Goal: Information Seeking & Learning: Learn about a topic

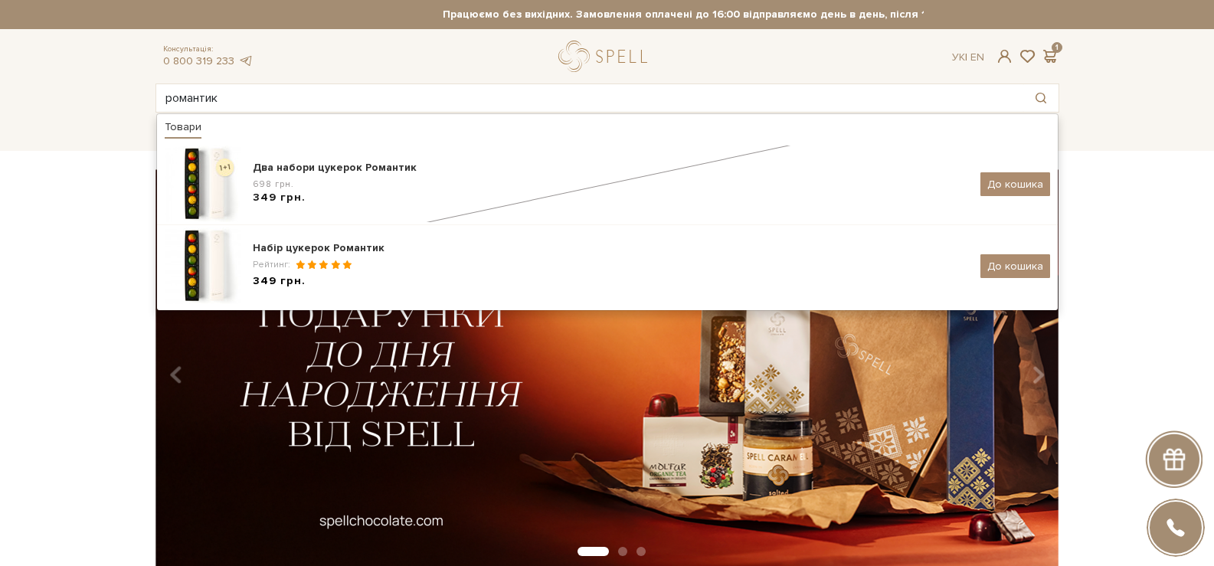
type input "романтик"
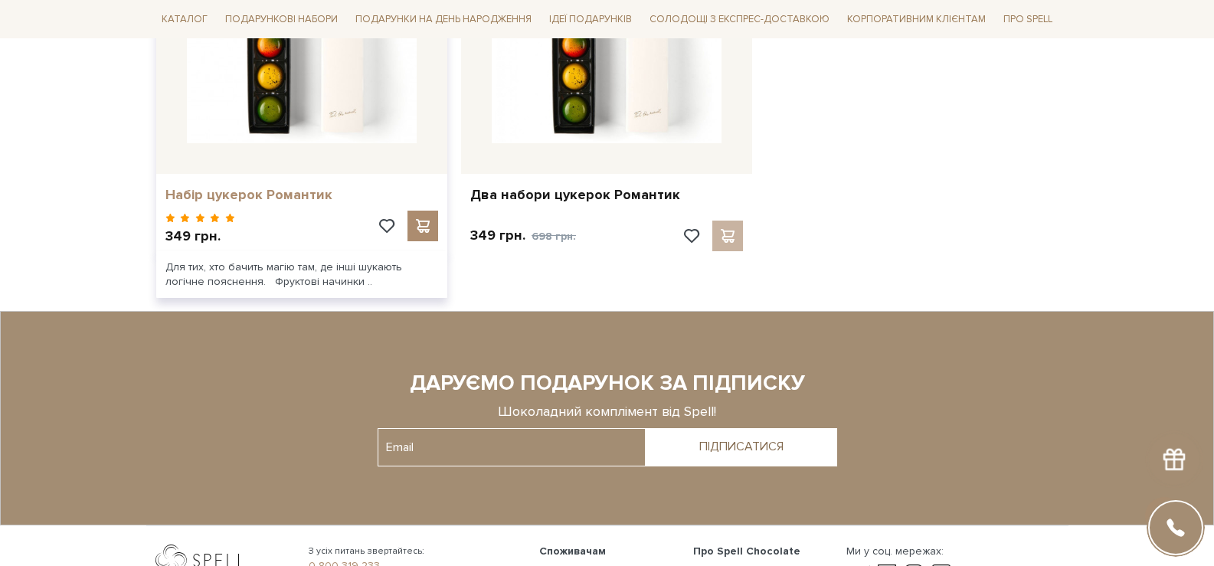
click at [285, 197] on link "Набір цукерок Романтик" at bounding box center [301, 195] width 273 height 18
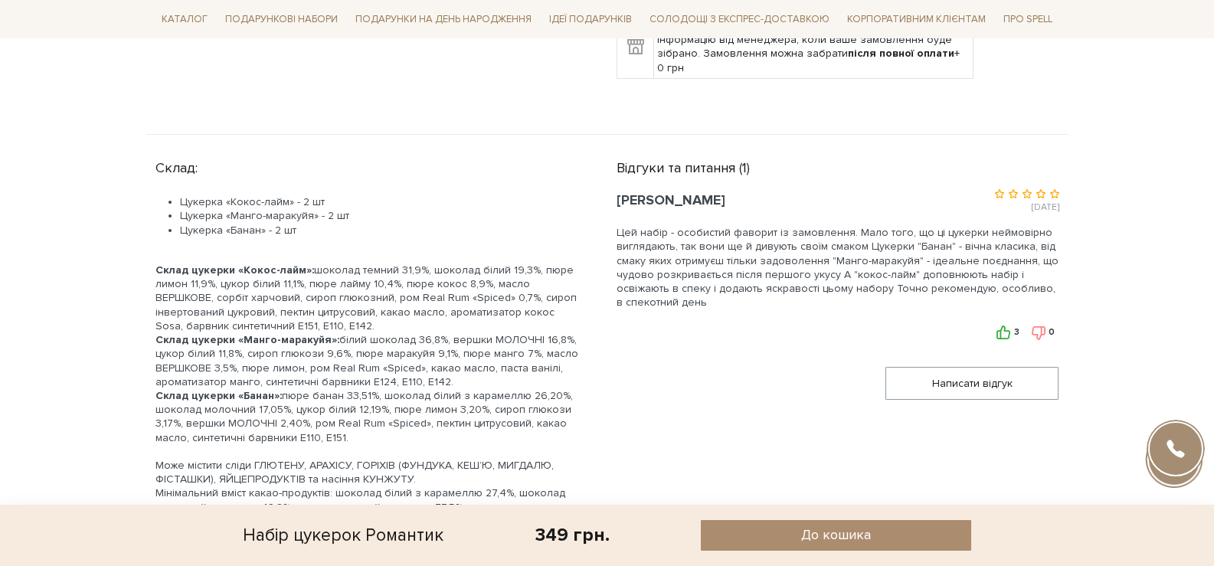
scroll to position [766, 0]
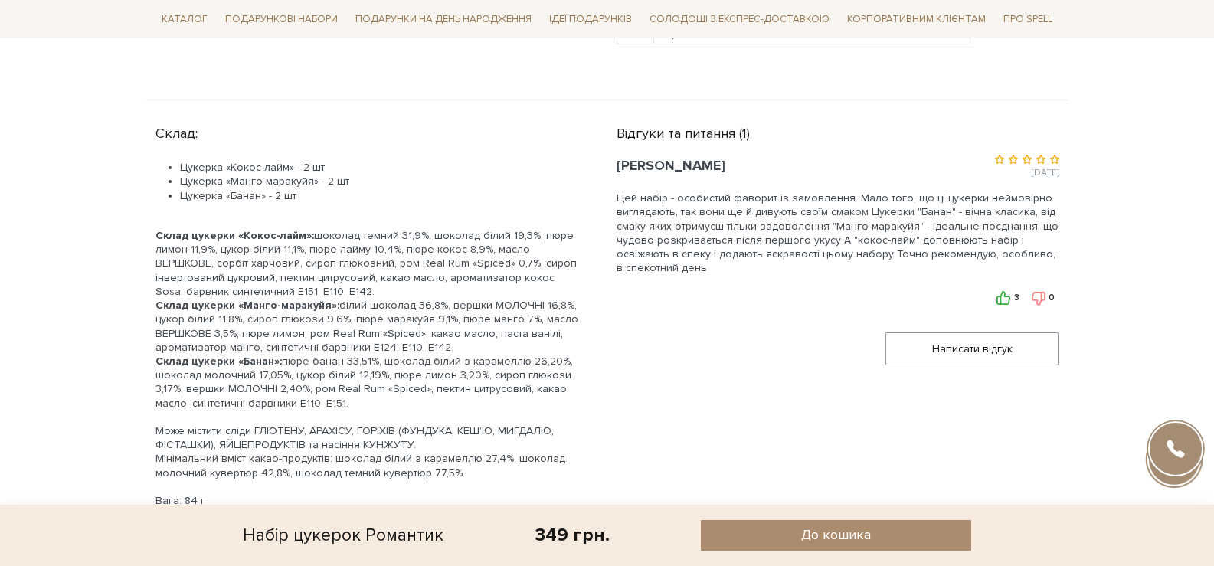
drag, startPoint x: 309, startPoint y: 220, endPoint x: 326, endPoint y: 273, distance: 56.2
click at [326, 273] on div "Склад цукерки «Кокос-лайм»: шоколад темний 31,9%, шоколад білий 19,3%, пюре лим…" at bounding box center [367, 264] width 424 height 70
copy div "шоколад темний 31,9%, шоколад білий 19,3%, пюре лимон 11,9%, цукор білий 11,1%,…"
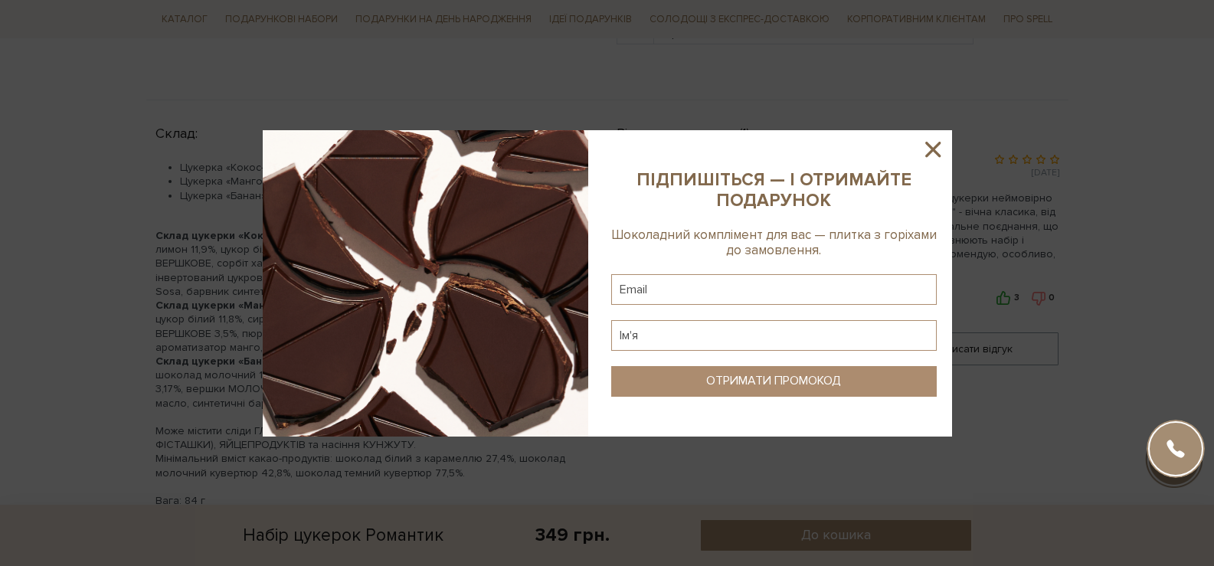
drag, startPoint x: 939, startPoint y: 140, endPoint x: 699, endPoint y: 180, distance: 243.7
click at [938, 140] on icon at bounding box center [933, 149] width 26 height 26
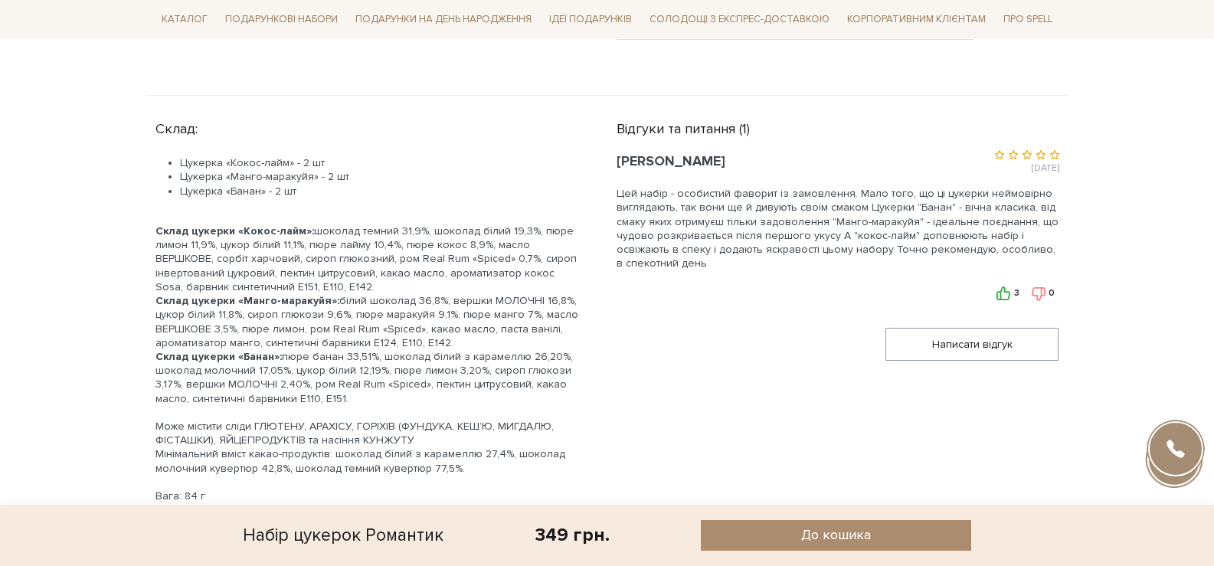
scroll to position [842, 0]
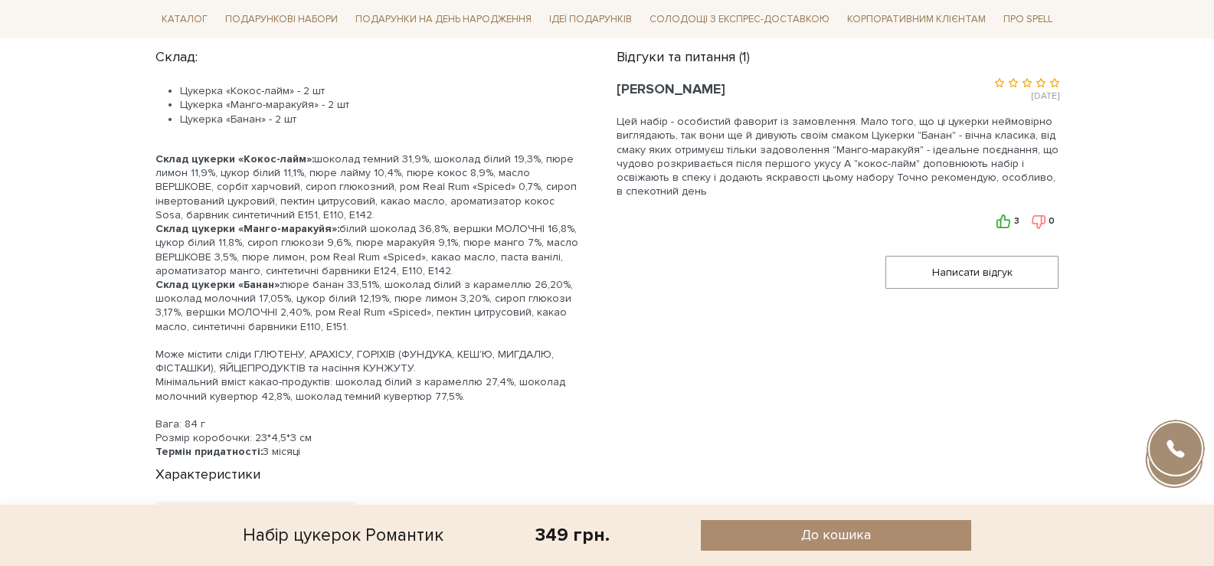
drag, startPoint x: 334, startPoint y: 212, endPoint x: 430, endPoint y: 247, distance: 102.0
click at [440, 255] on div "Склад цукерки «Манго-маракуйя»: білий шоколад 36,8%, вершки МОЛОЧНІ 16,8%, цуко…" at bounding box center [367, 250] width 424 height 56
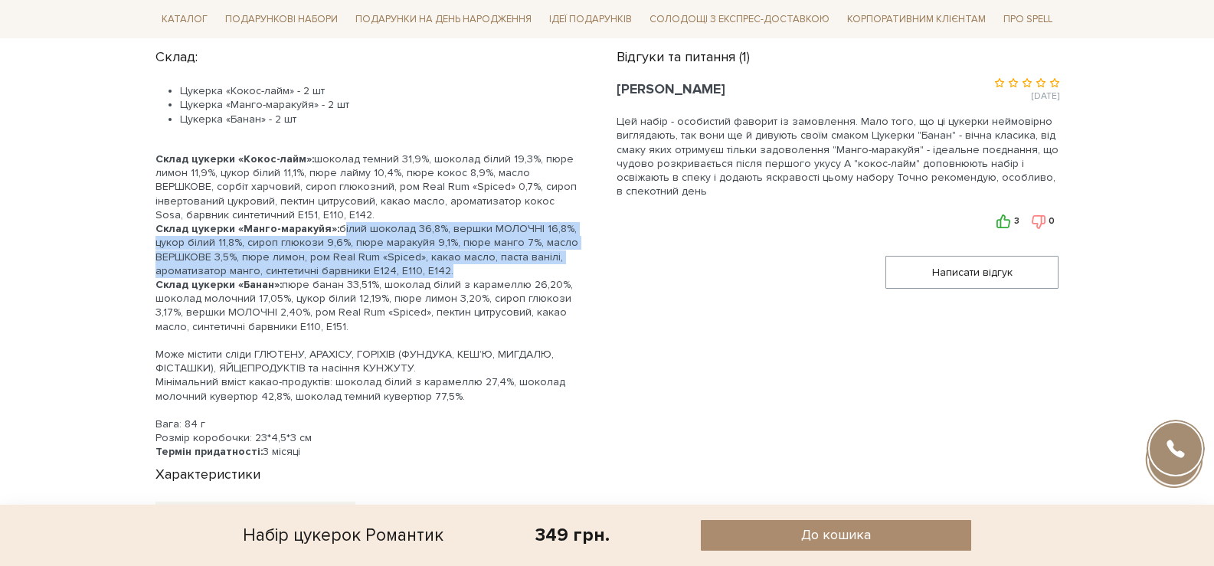
copy div "білий шоколад 36,8%, вершки МОЛОЧНІ 16,8%, цукор білий 11,8%, сироп глюкози 9,6…"
drag, startPoint x: 280, startPoint y: 270, endPoint x: 360, endPoint y: 313, distance: 90.8
click at [360, 313] on div "Склад цукерки «Банан»: пюре банан 33,51%, шоколад білий з карамеллю 26,20%, шок…" at bounding box center [367, 306] width 424 height 56
copy div "пюре банан 33,51%, шоколад білий з карамеллю 26,20%, шоколад молочний 17,05%, ц…"
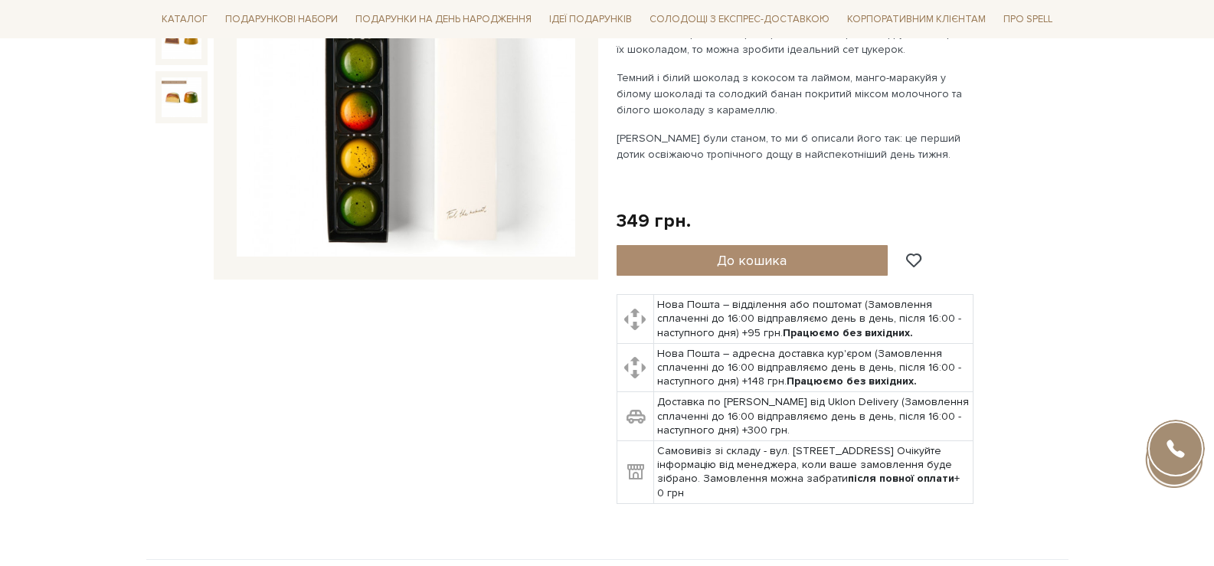
scroll to position [0, 0]
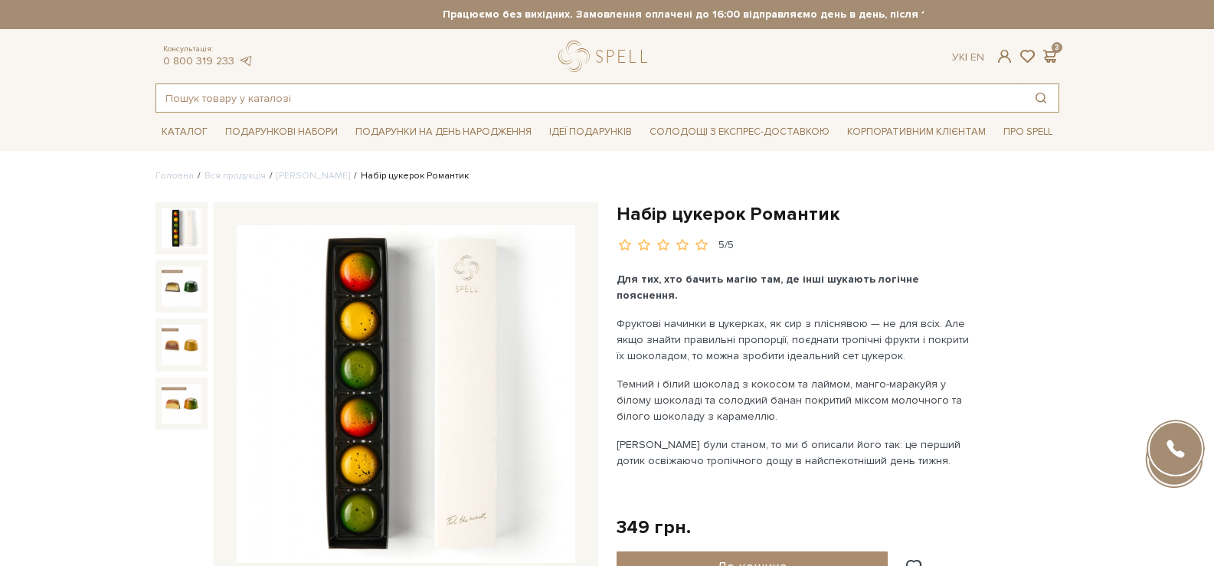
click at [433, 99] on input "text" at bounding box center [589, 98] width 867 height 28
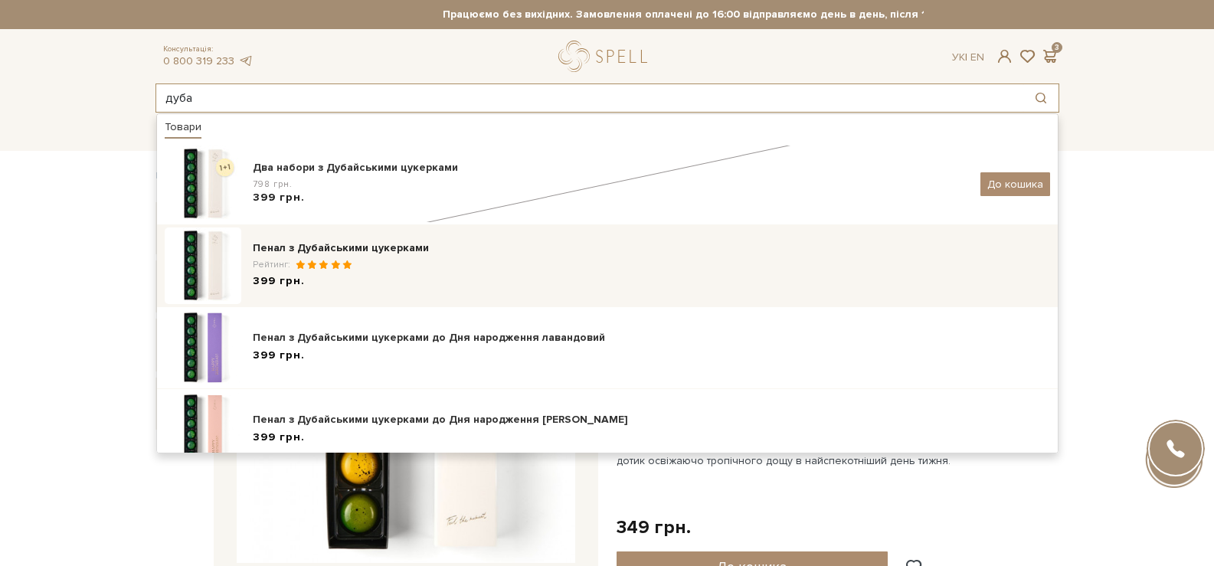
type input "дуба"
click at [370, 260] on div "Рейтинг:" at bounding box center [651, 264] width 797 height 13
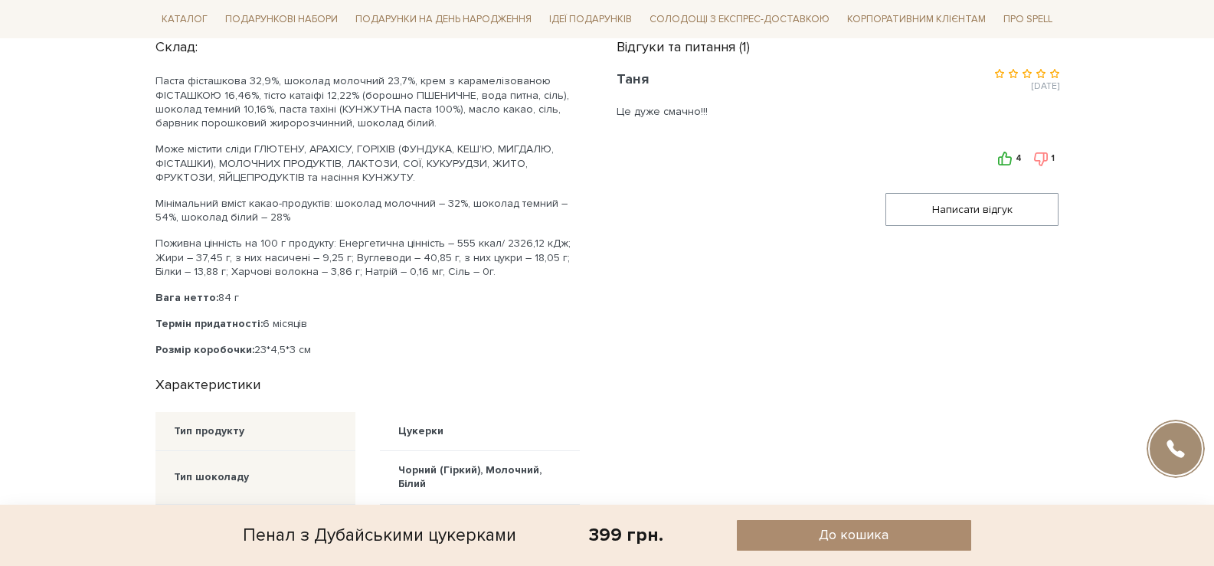
scroll to position [919, 0]
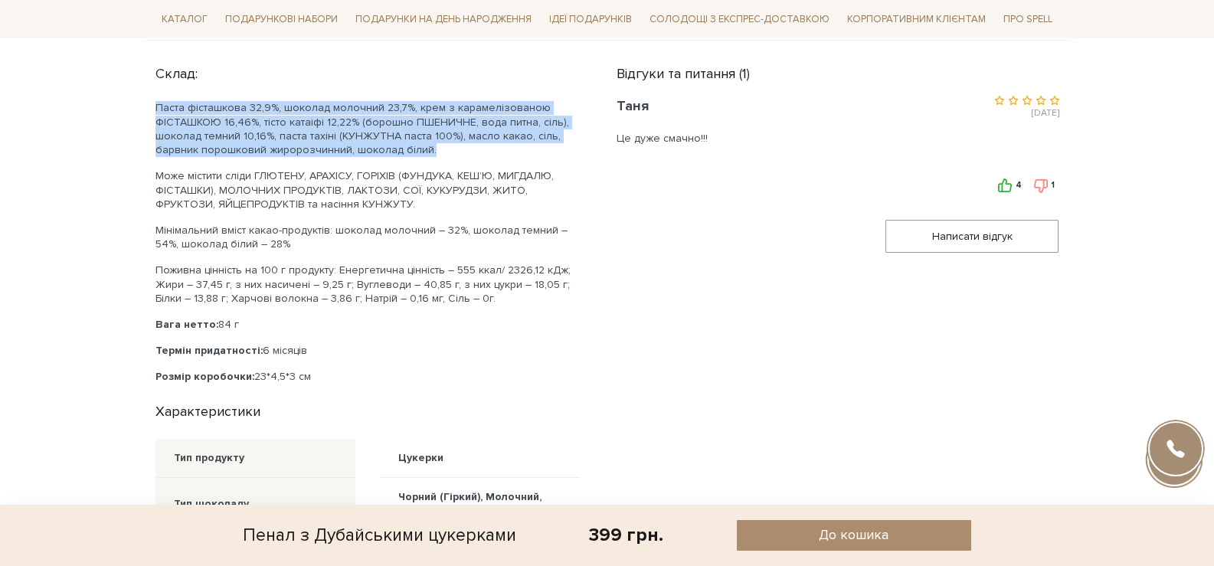
drag, startPoint x: 430, startPoint y: 154, endPoint x: 155, endPoint y: 112, distance: 278.1
click at [155, 112] on p "Паста фісташкова 32,9%, шоколад молочний 23,7%, крем з карамелізованою ФІСТАШКО…" at bounding box center [367, 129] width 424 height 56
copy p "Паста фісташкова 32,9%, шоколад молочний 23,7%, крем з карамелізованою ФІСТАШКО…"
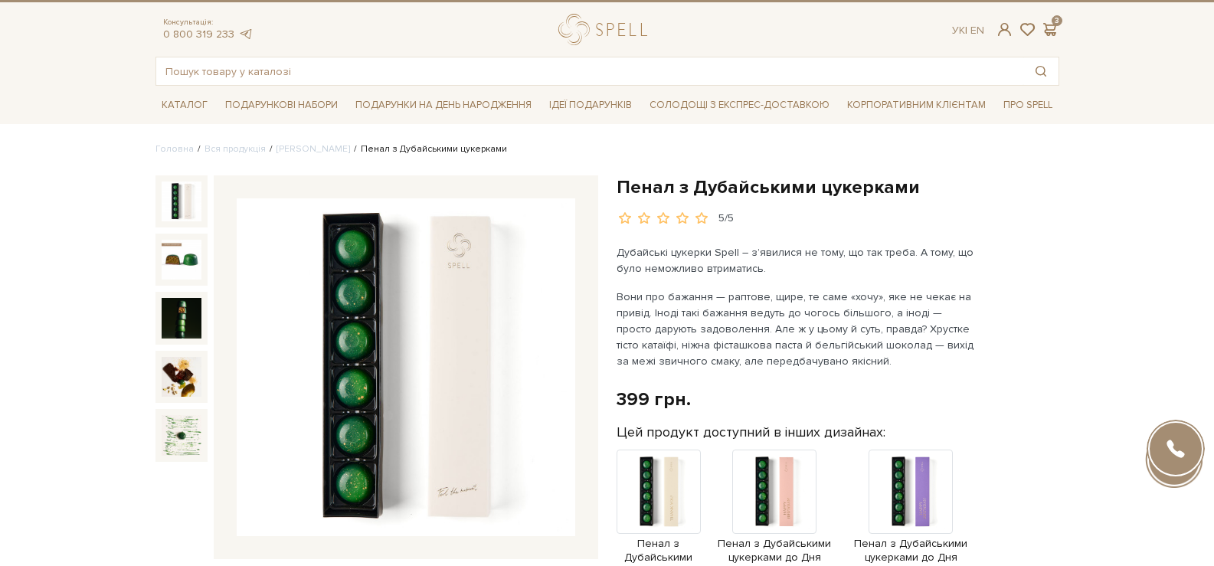
scroll to position [0, 0]
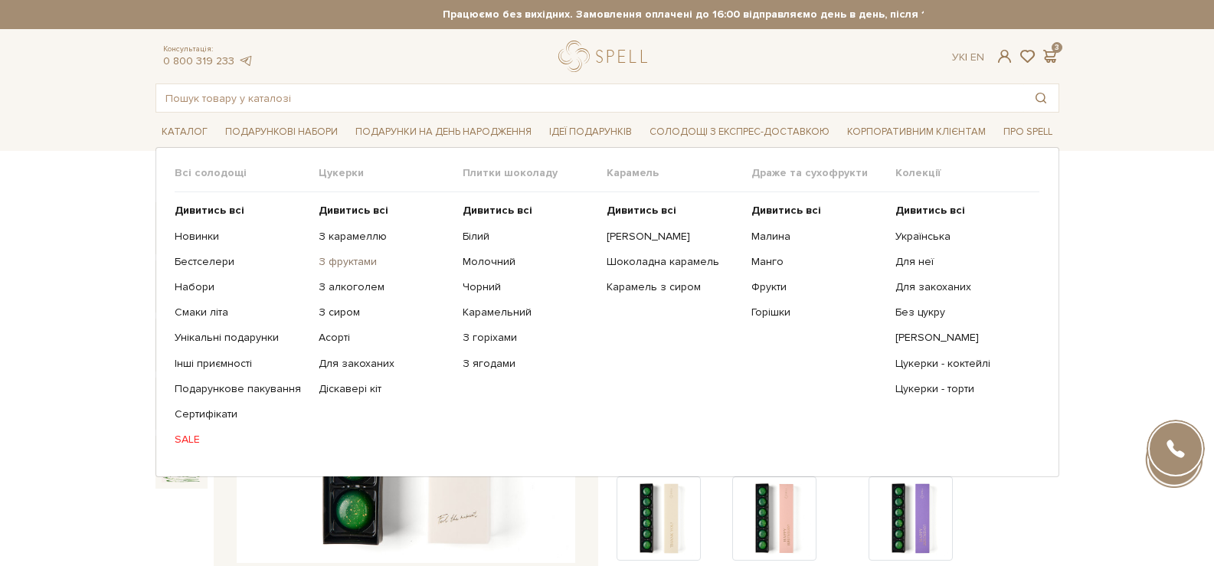
click at [361, 265] on link "З фруктами" at bounding box center [385, 262] width 132 height 14
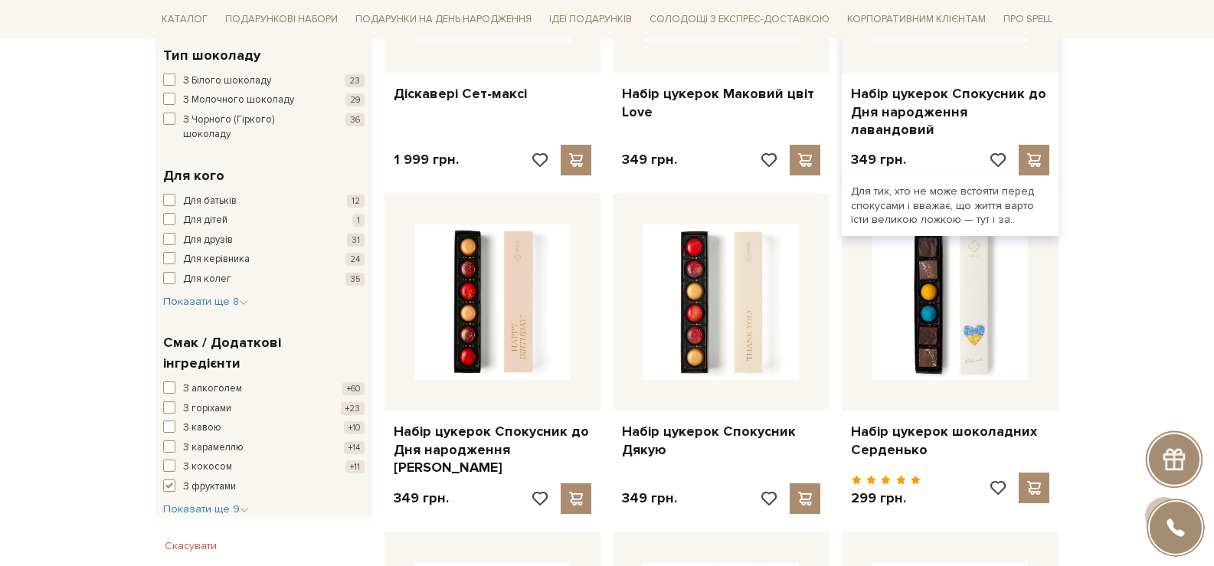
scroll to position [689, 0]
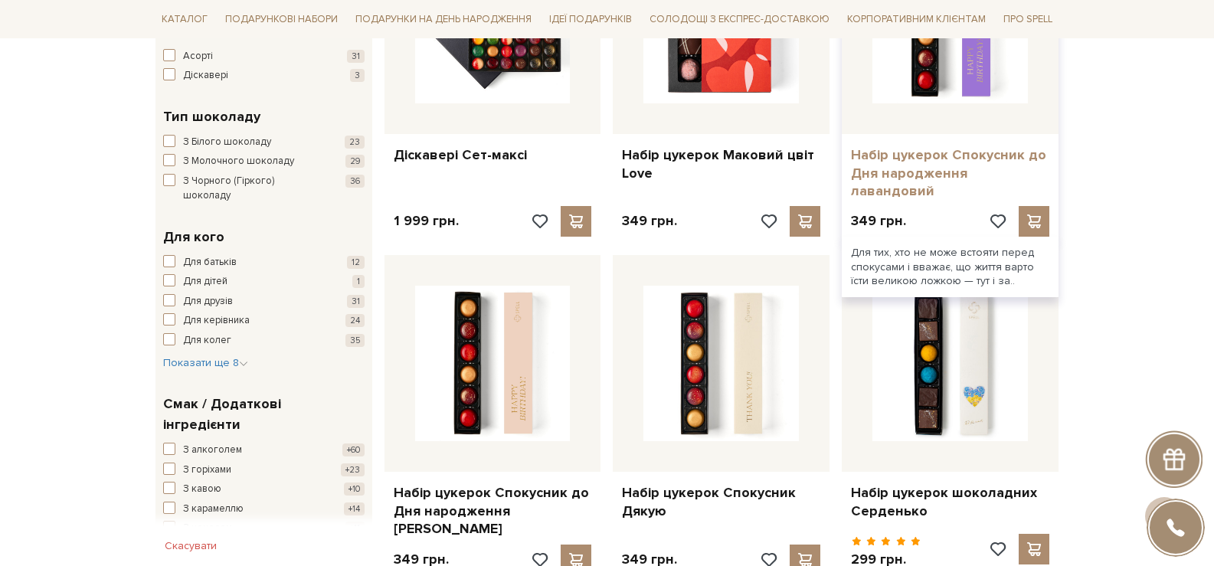
click at [911, 169] on link "Набір цукерок Спокусник до Дня народження лавандовий" at bounding box center [950, 173] width 198 height 54
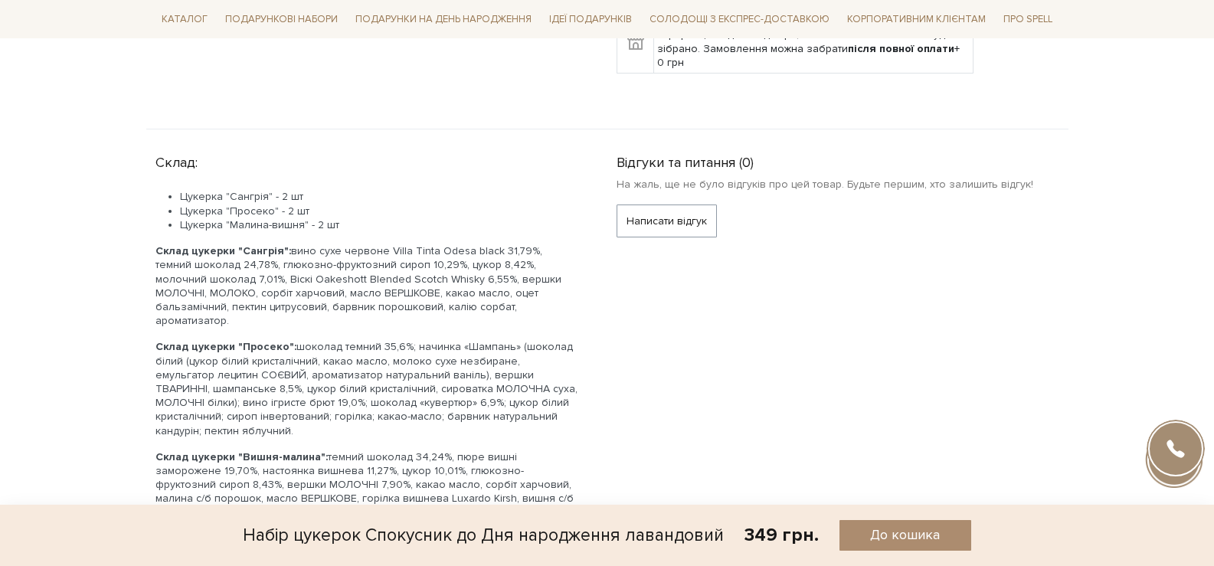
scroll to position [995, 0]
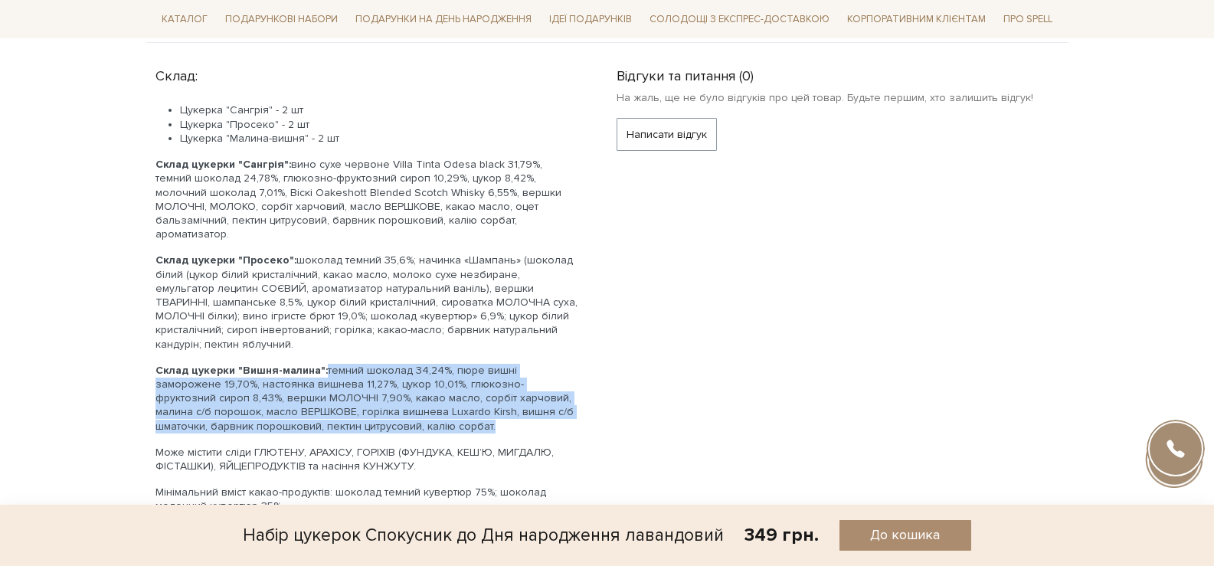
drag, startPoint x: 322, startPoint y: 343, endPoint x: 400, endPoint y: 389, distance: 90.6
click at [404, 397] on p "Склад цукерки "Вишня-малина": темний шоколад 34,24%, пюре вишні заморожене 19,7…" at bounding box center [367, 399] width 424 height 70
copy p "темний шоколад 34,24%, пюре вишні заморожене 19,70%, настоянка вишнева 11,27%, …"
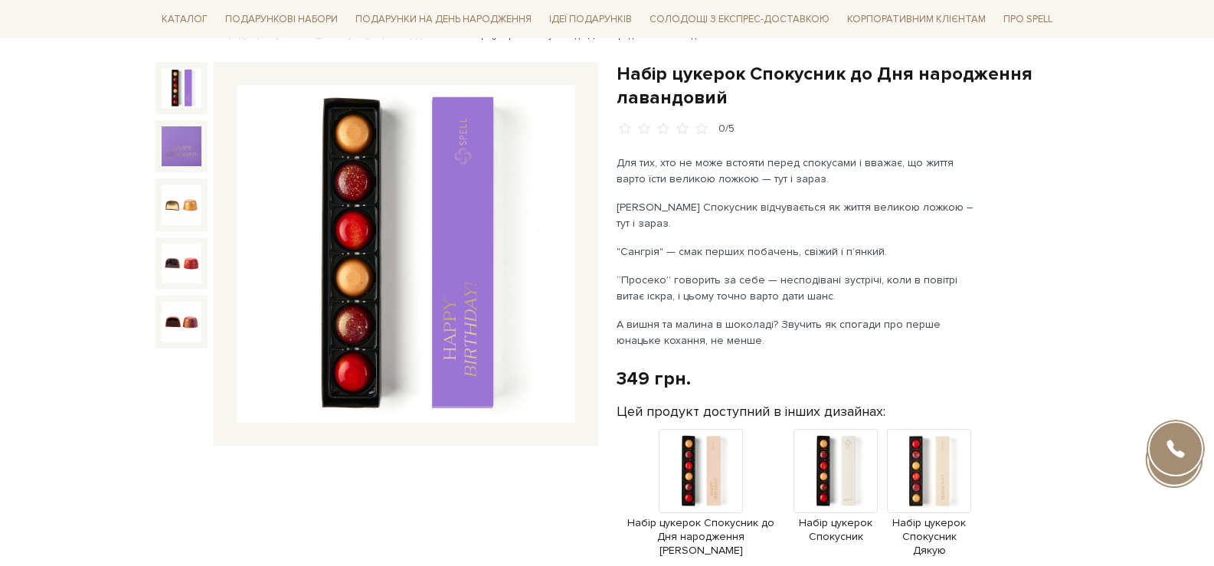
scroll to position [0, 0]
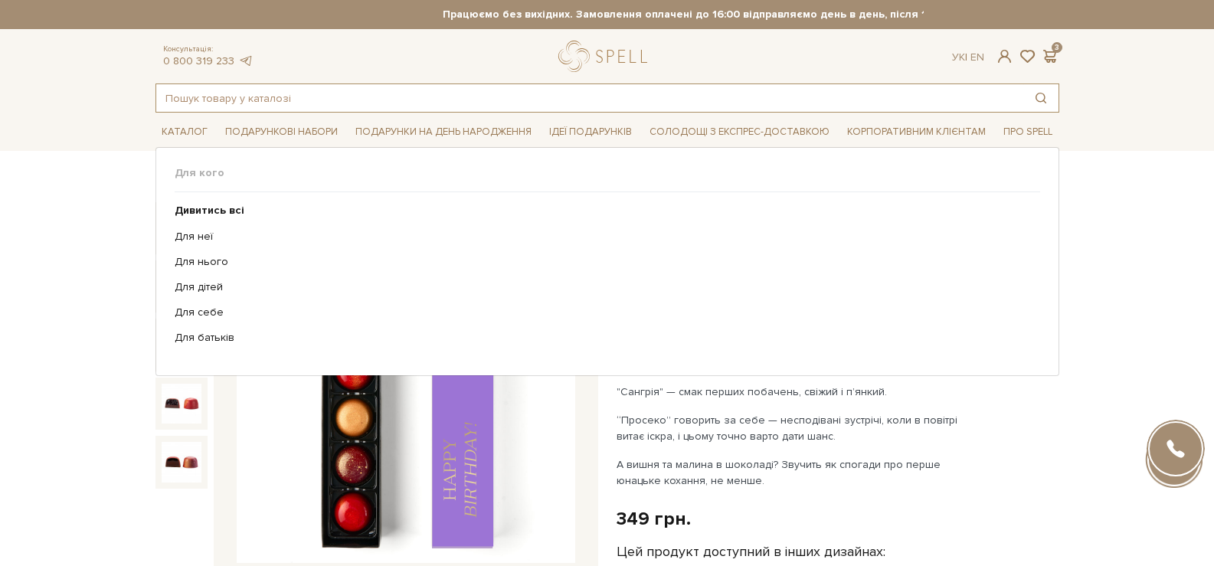
click at [410, 109] on input "text" at bounding box center [589, 98] width 867 height 28
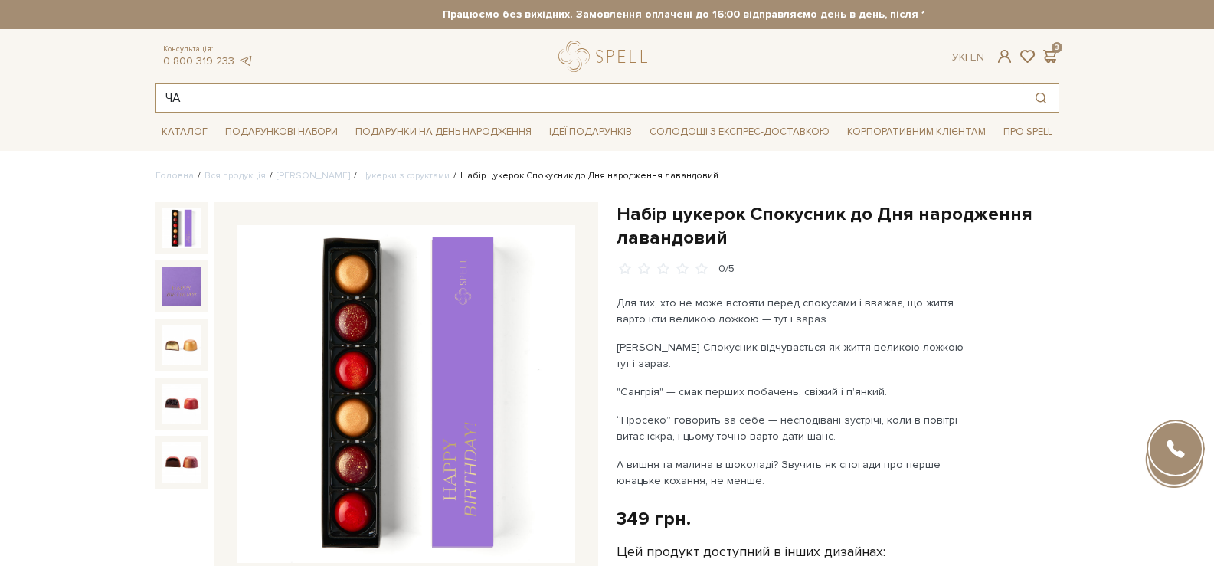
type input "ЧАЙ"
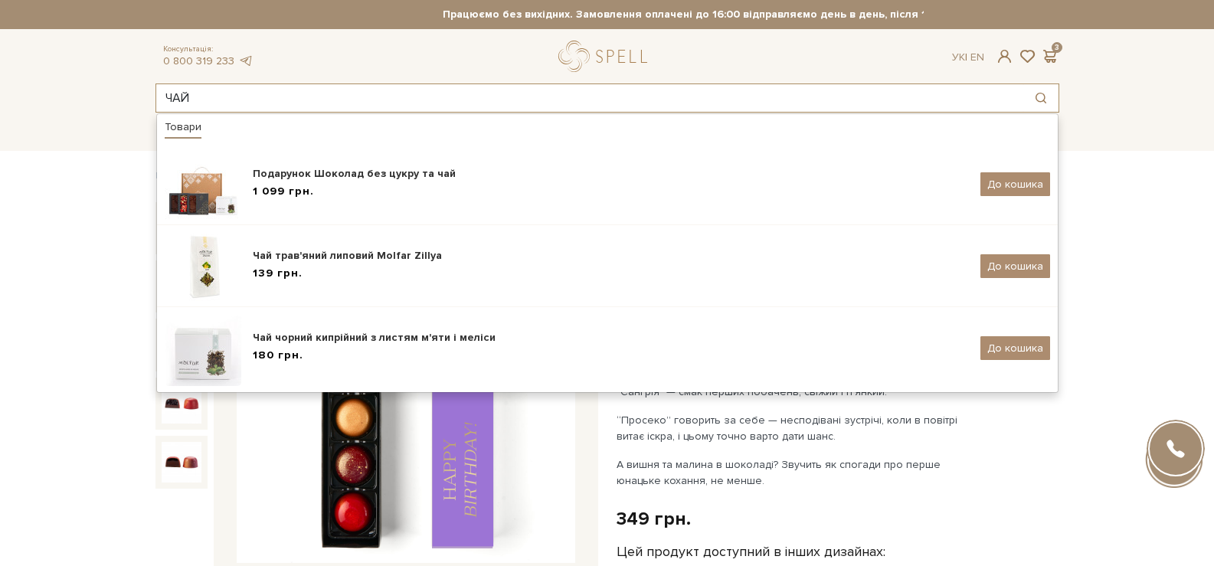
drag, startPoint x: 204, startPoint y: 100, endPoint x: 139, endPoint y: 96, distance: 66.0
click at [139, 96] on header "Працюємо без вихідних. Замовлення оплачені до 16:00 відправляємо день в день, п…" at bounding box center [607, 56] width 1214 height 113
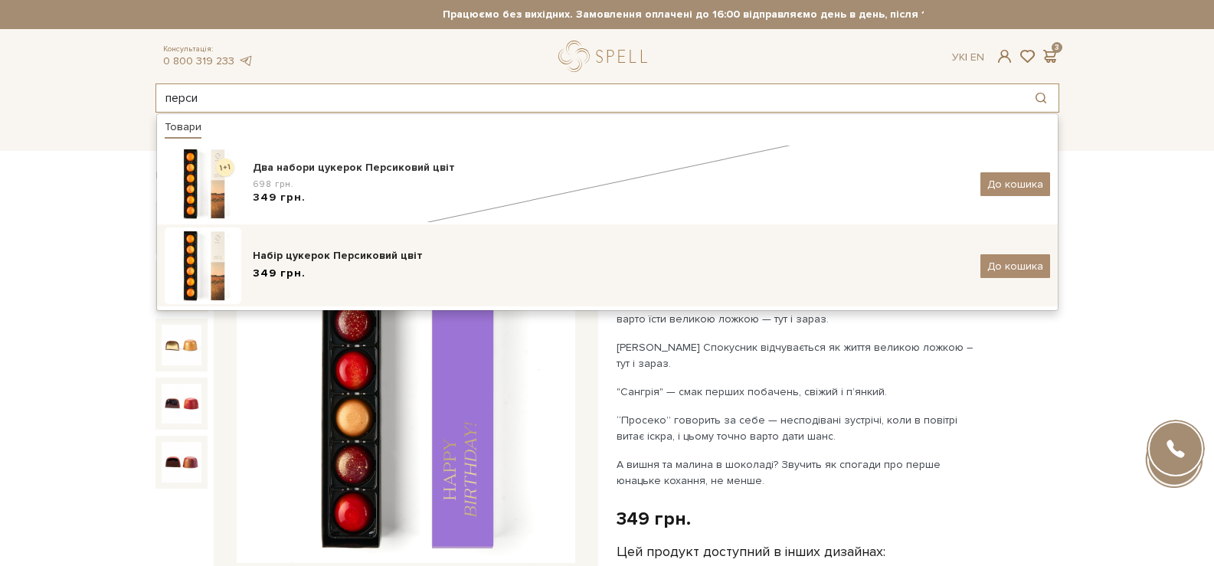
type input "перси"
click at [332, 247] on div "Набір цукерок Персиковий цвіт 349 грн. До кошика" at bounding box center [607, 265] width 885 height 77
